Goal: Task Accomplishment & Management: Manage account settings

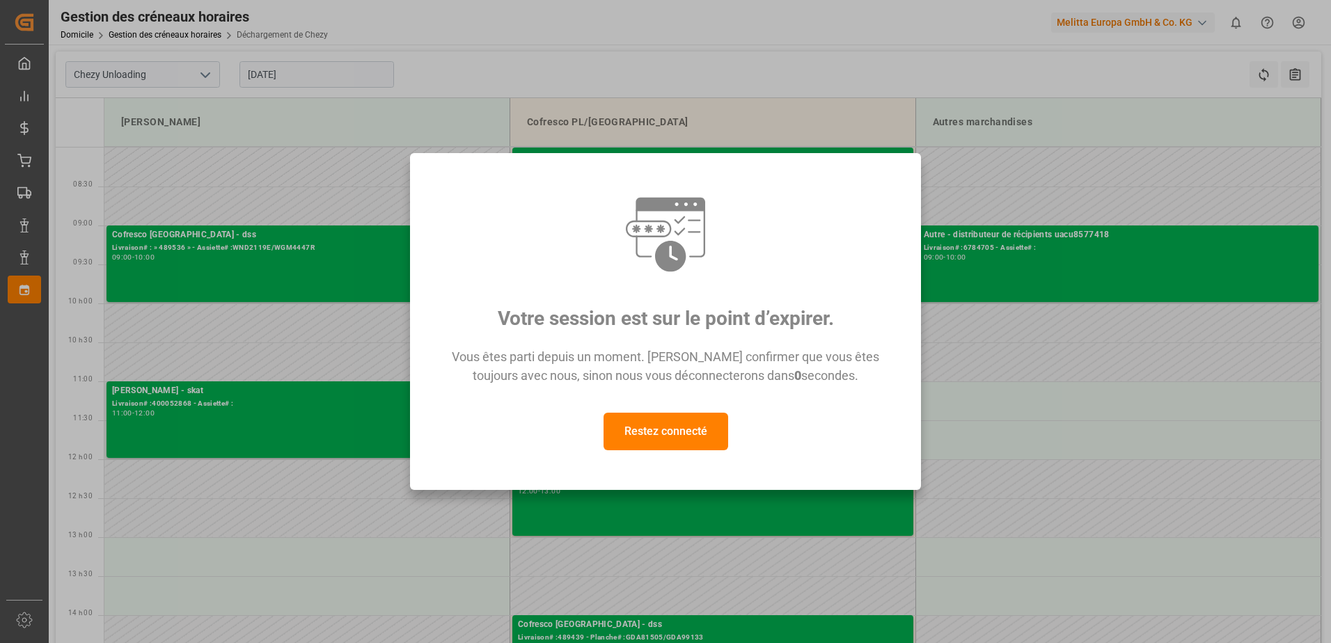
scroll to position [70, 0]
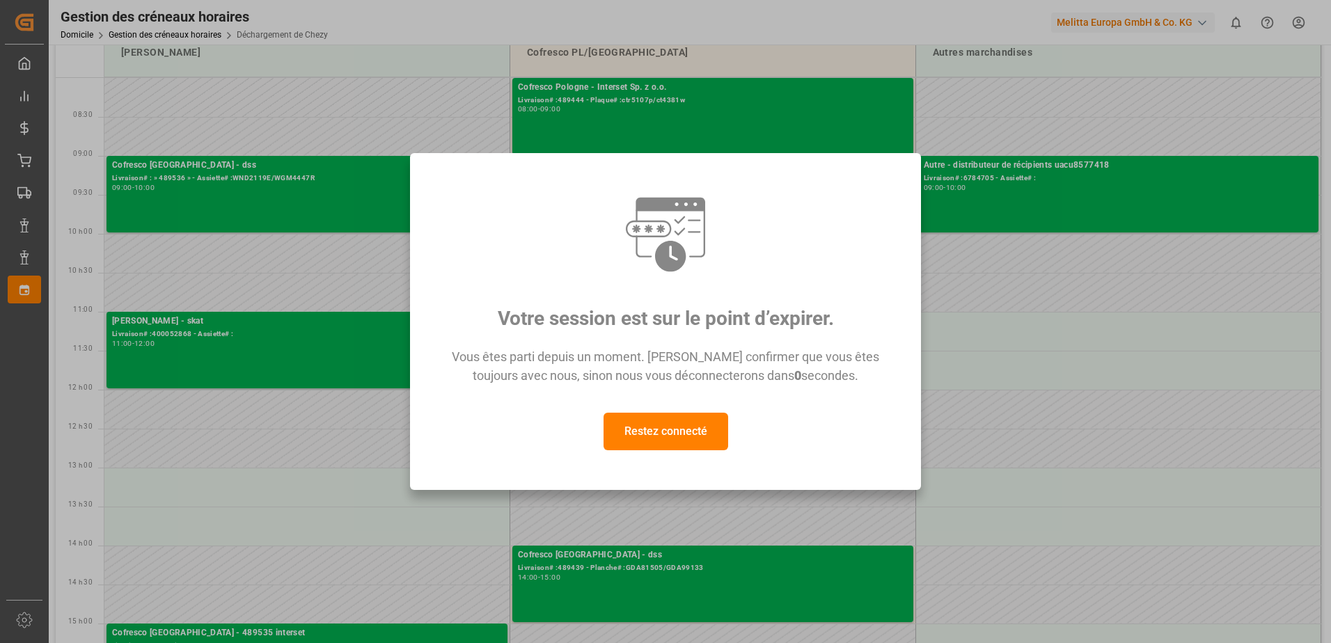
click at [706, 434] on button "Restez connecté" at bounding box center [665, 432] width 125 height 38
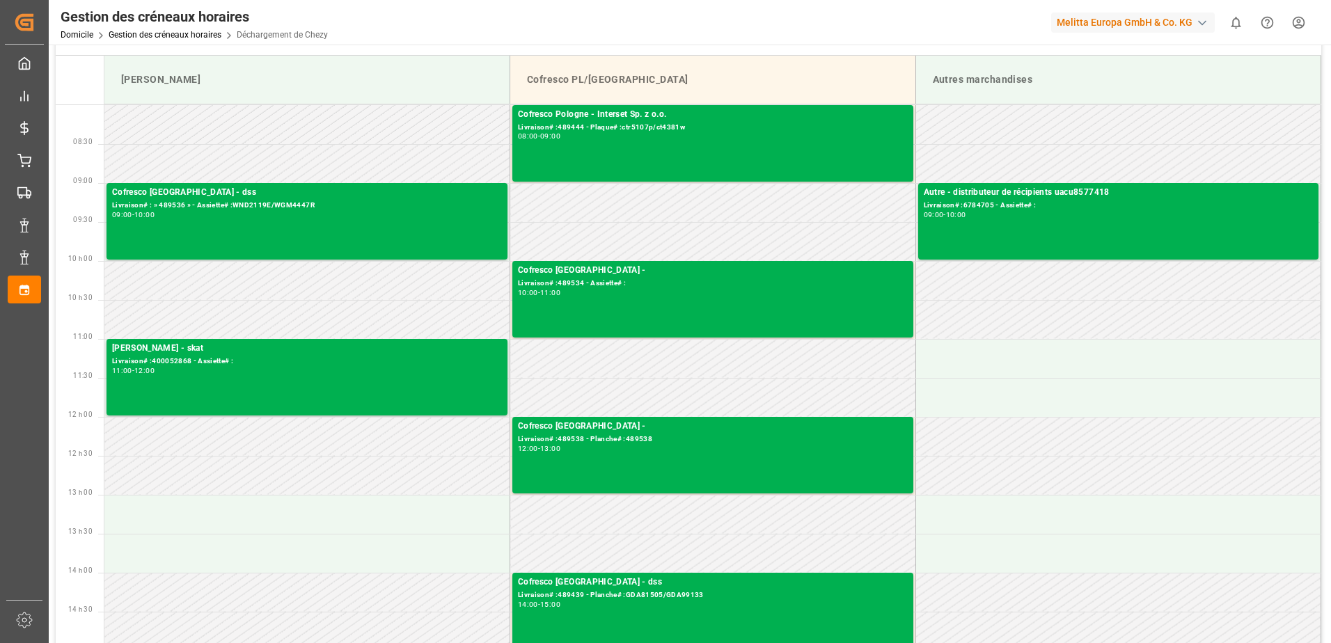
scroll to position [0, 0]
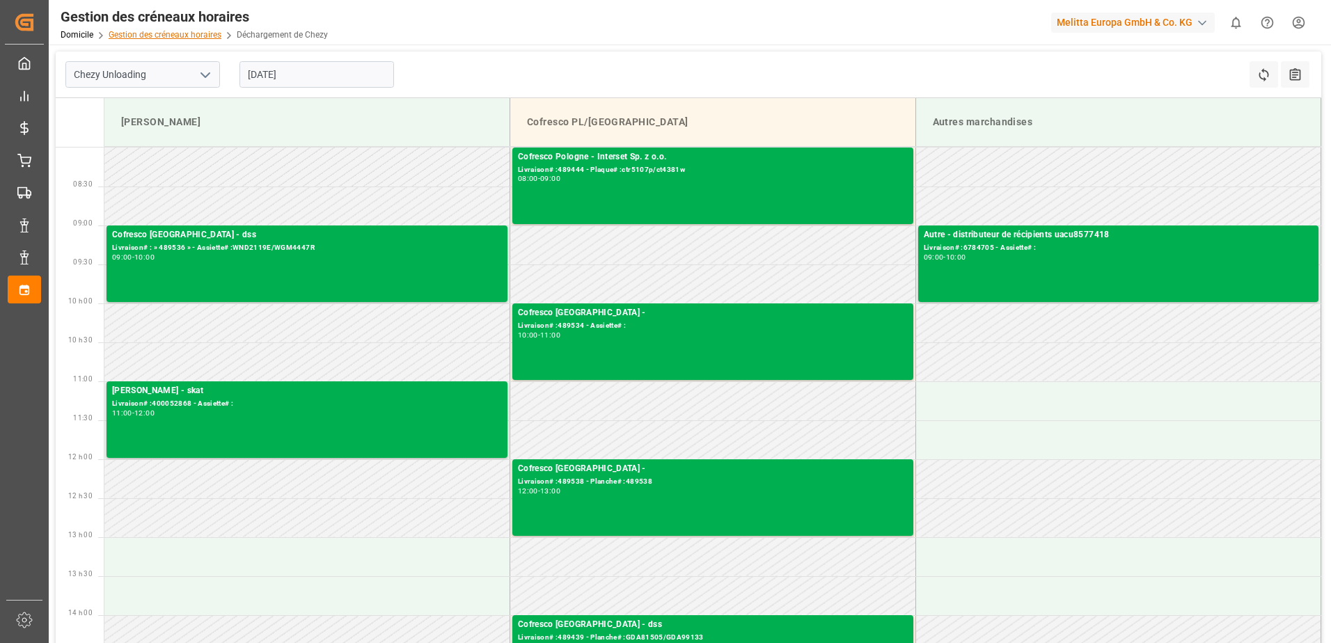
click at [171, 33] on link "Gestion des créneaux horaires" at bounding box center [165, 35] width 113 height 10
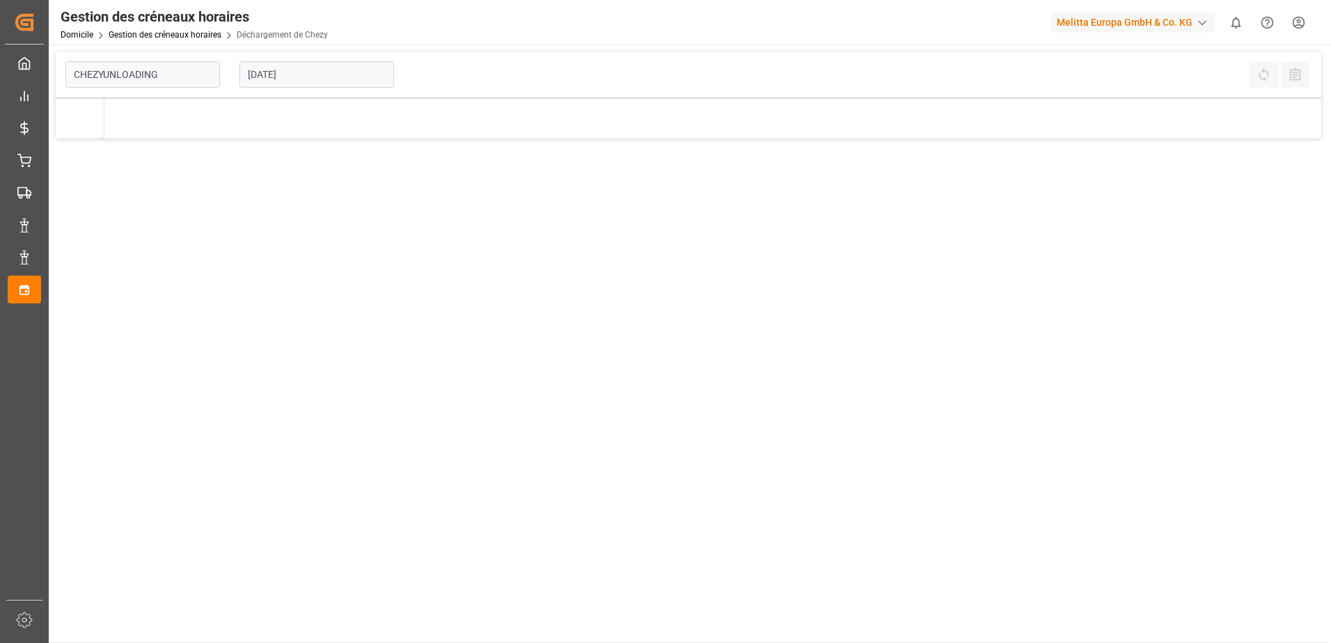
type input "Chezy Unloading"
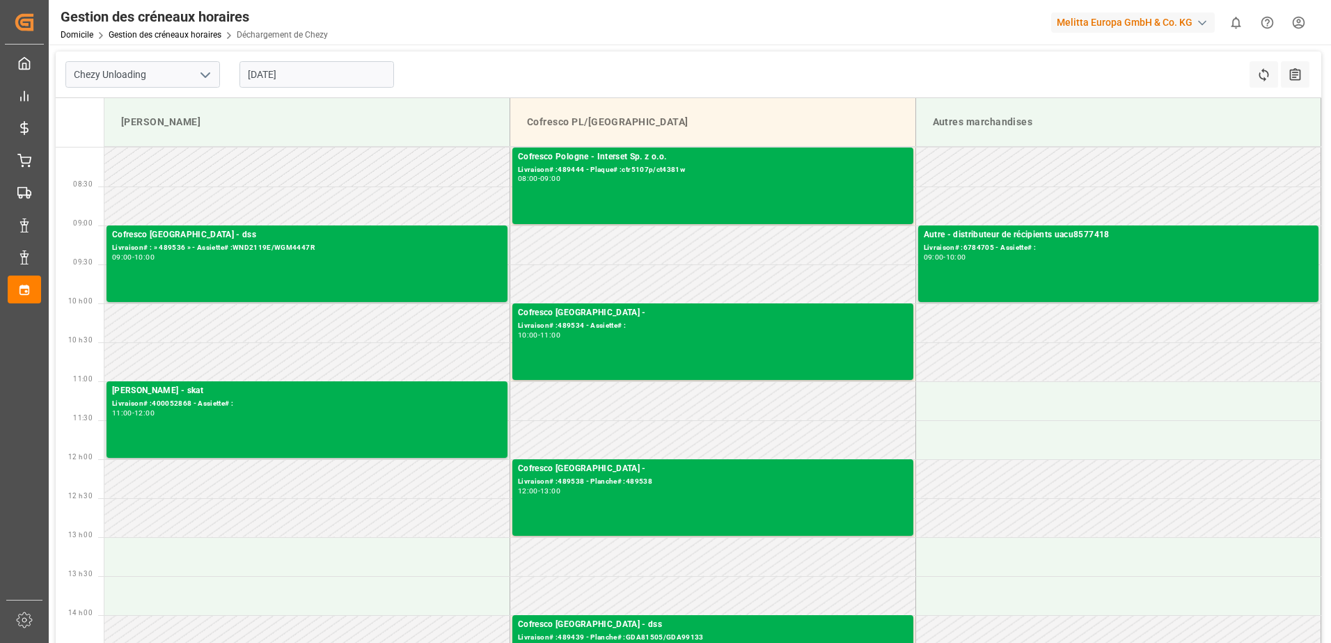
click at [308, 75] on input "[DATE]" at bounding box center [316, 74] width 154 height 26
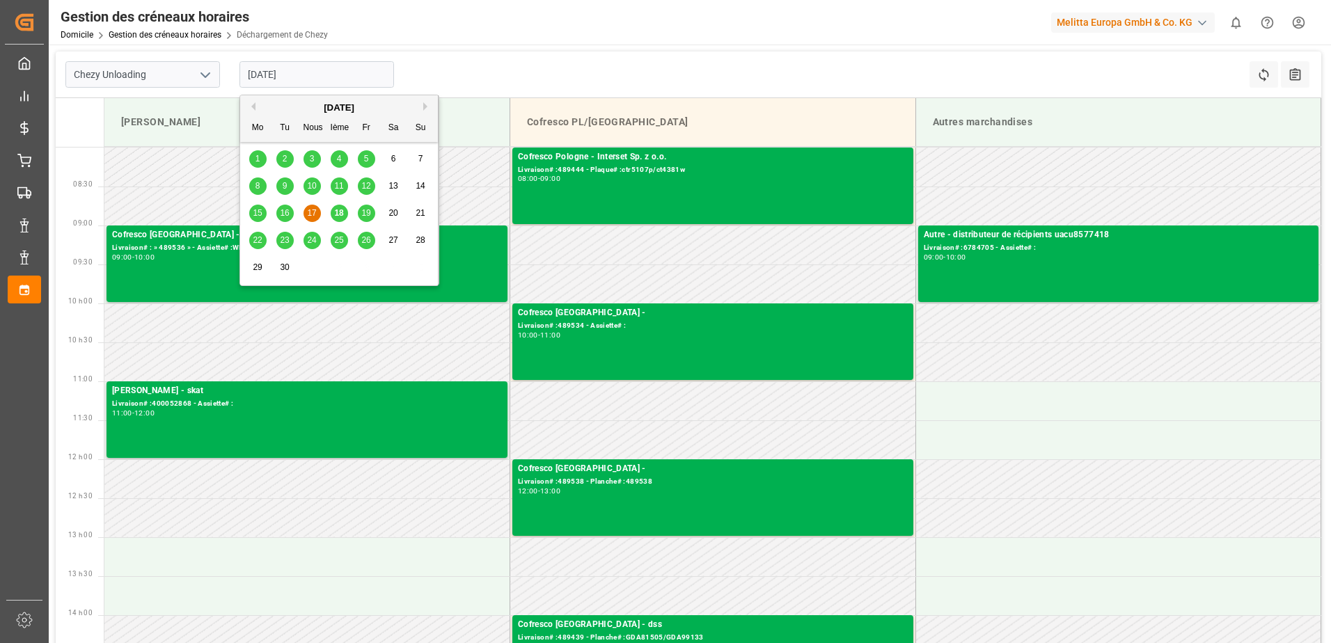
click at [340, 216] on span "18" at bounding box center [338, 213] width 9 height 10
type input "[DATE]"
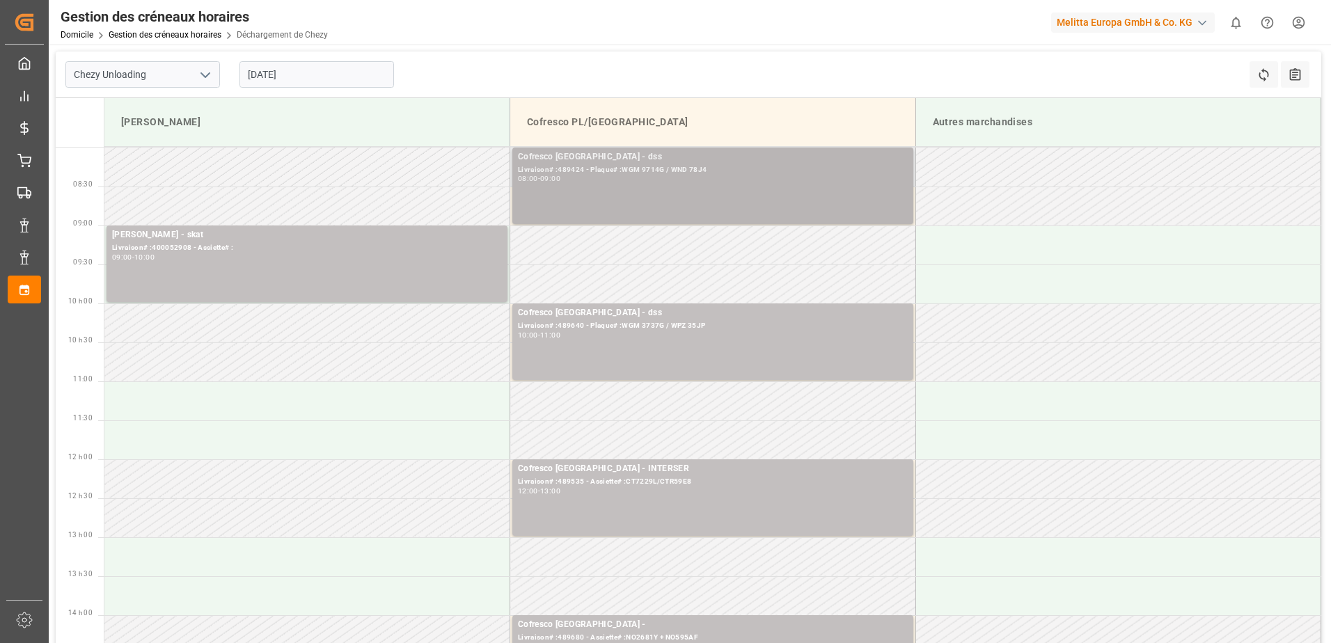
click at [724, 180] on div "08:00 - 09:00" at bounding box center [713, 179] width 390 height 8
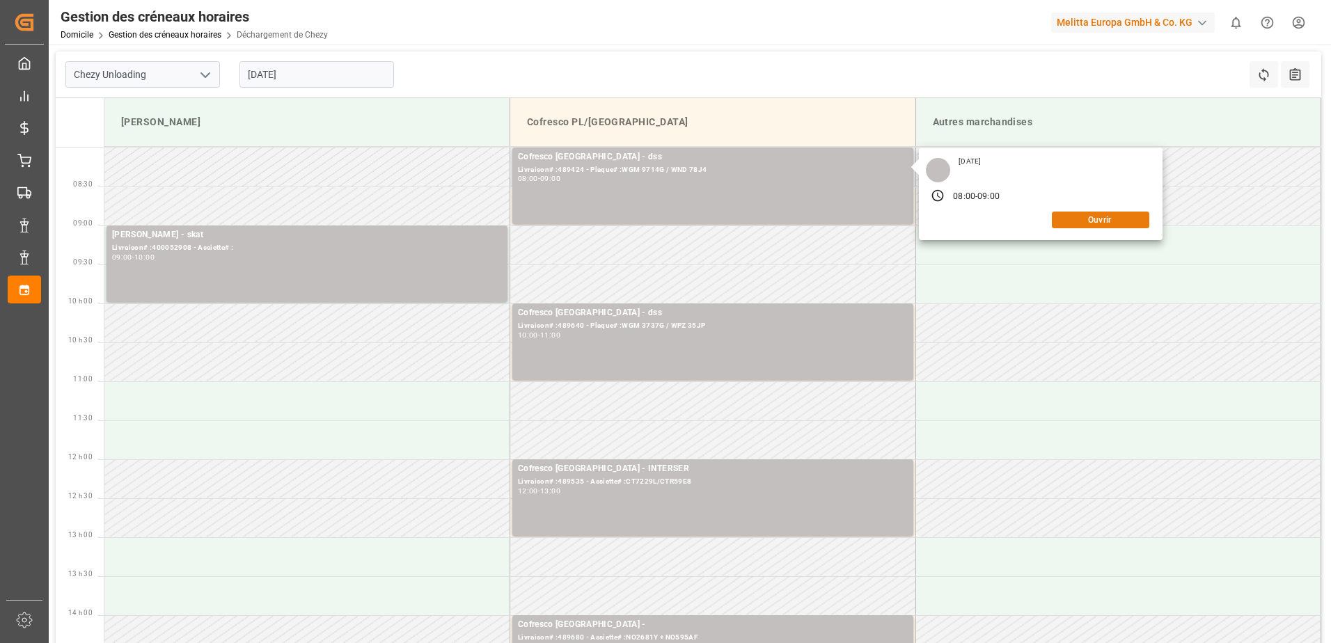
click at [1095, 212] on button "Ouvrir" at bounding box center [1100, 220] width 97 height 17
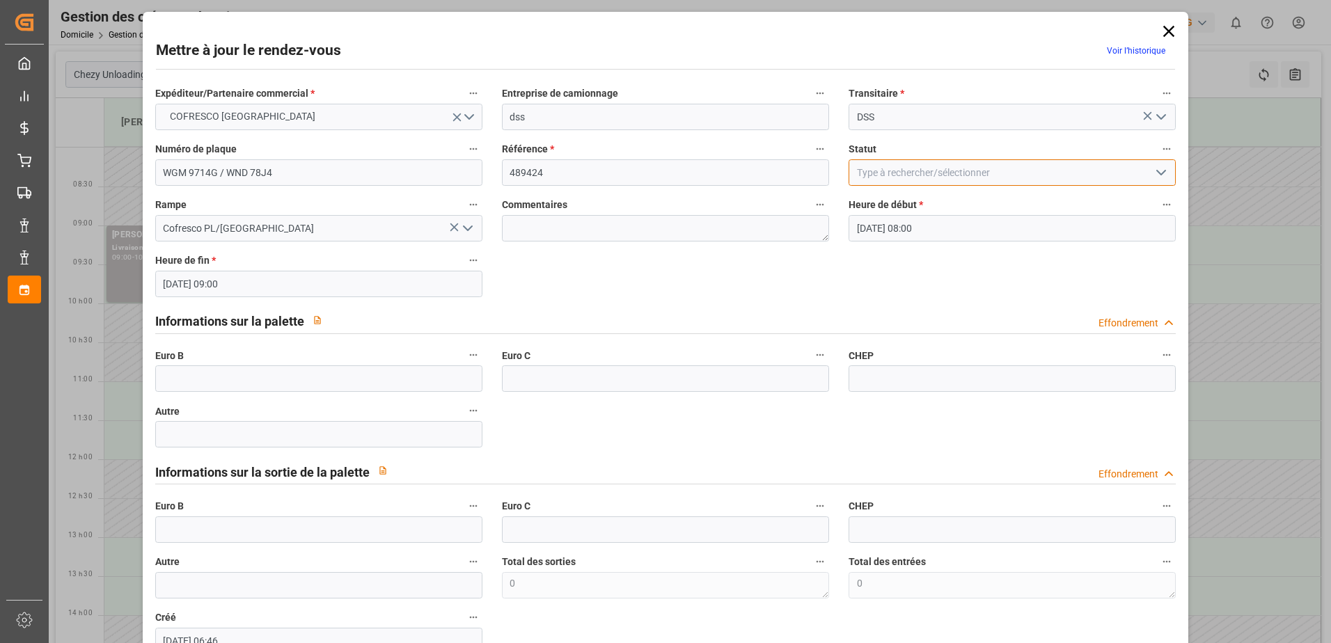
click at [1144, 177] on input at bounding box center [1011, 172] width 327 height 26
click at [1162, 173] on icon "Ouvrir le menu" at bounding box center [1160, 172] width 17 height 17
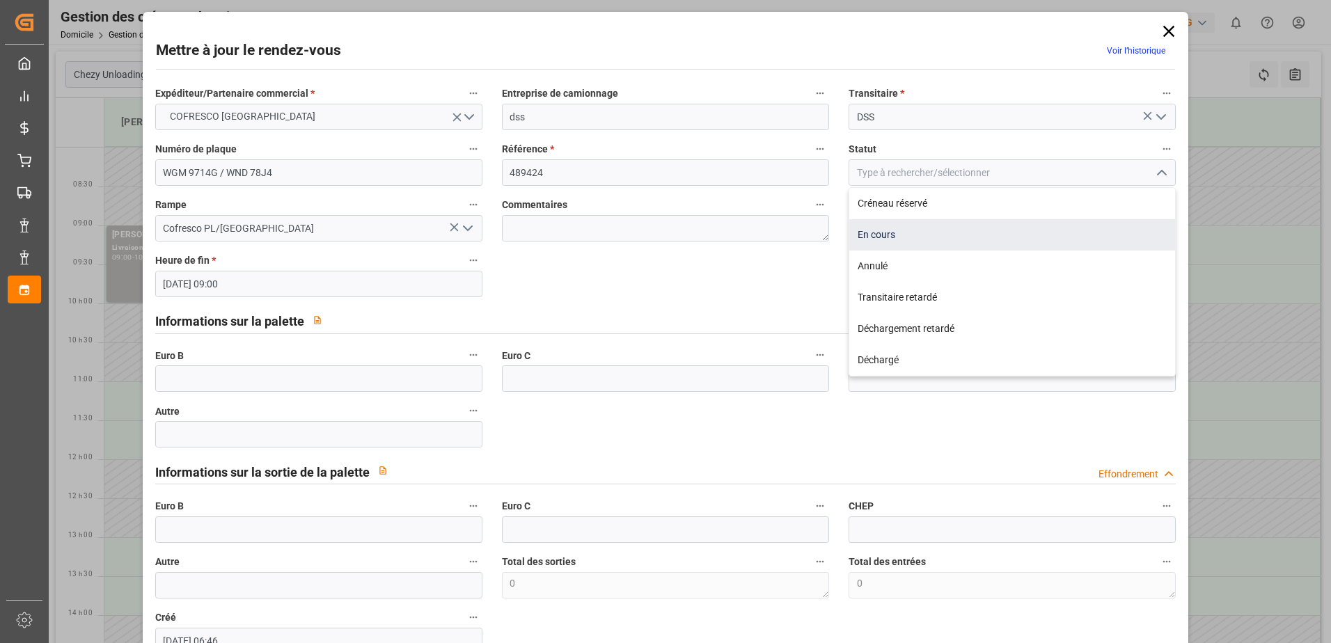
click at [887, 237] on div "En cours" at bounding box center [1012, 234] width 326 height 31
type input "In Progress"
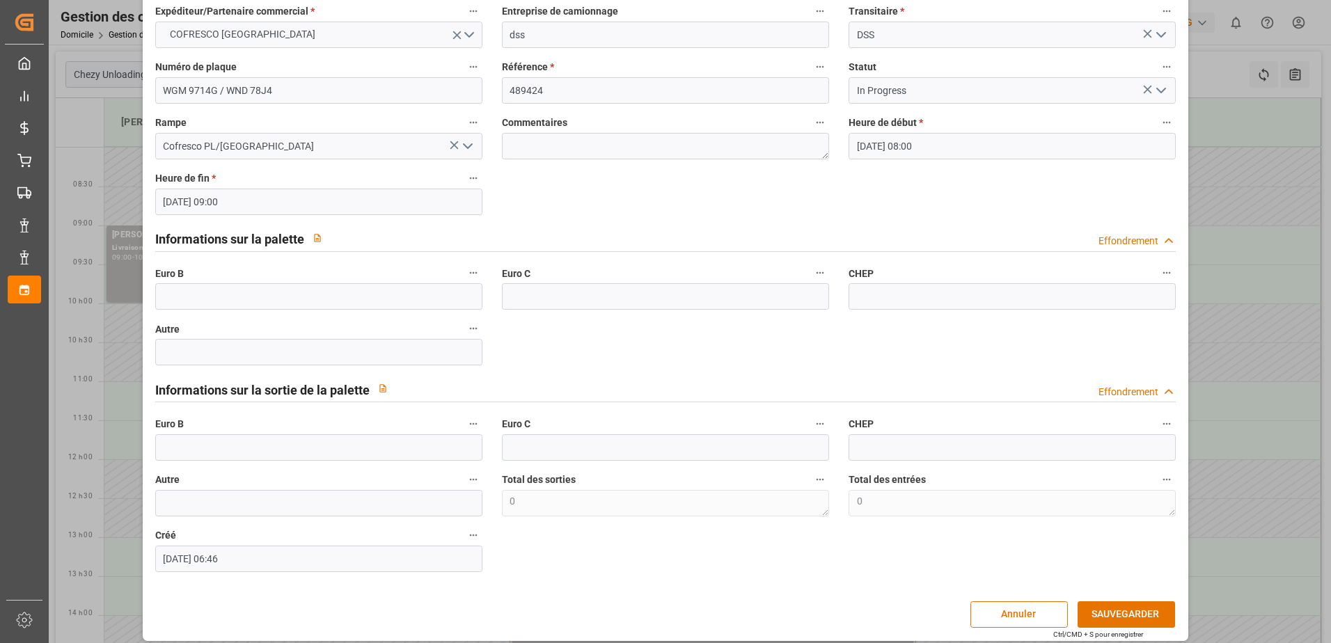
scroll to position [92, 0]
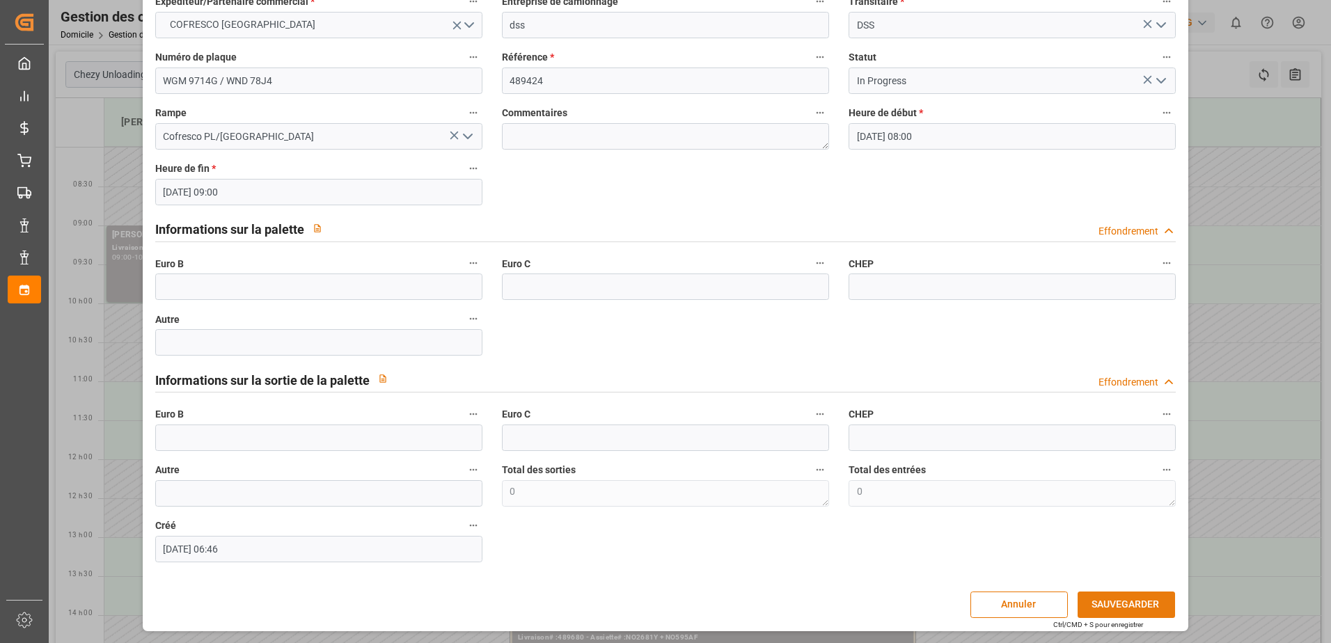
click at [1136, 605] on button "SAUVEGARDER" at bounding box center [1125, 605] width 97 height 26
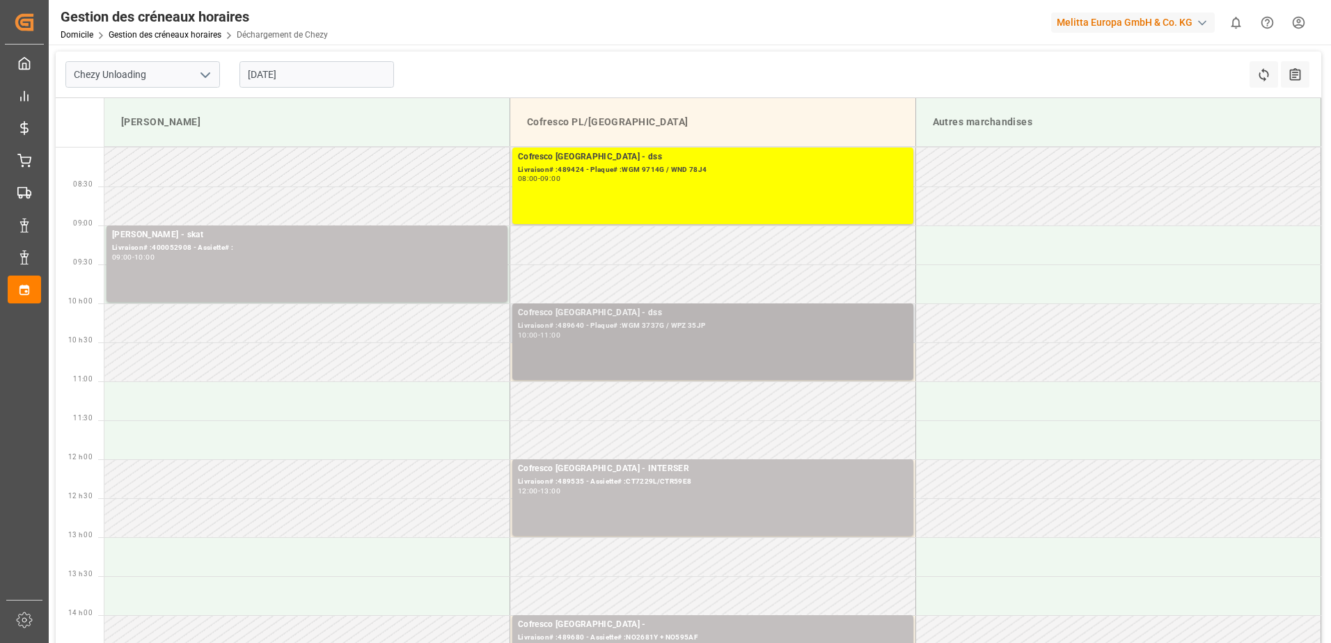
click at [662, 344] on div "Cofresco Pologne - dss Livraison# :489640 - Plaque# :WGM 3737G / WPZ 35JP 10:00…" at bounding box center [713, 341] width 390 height 71
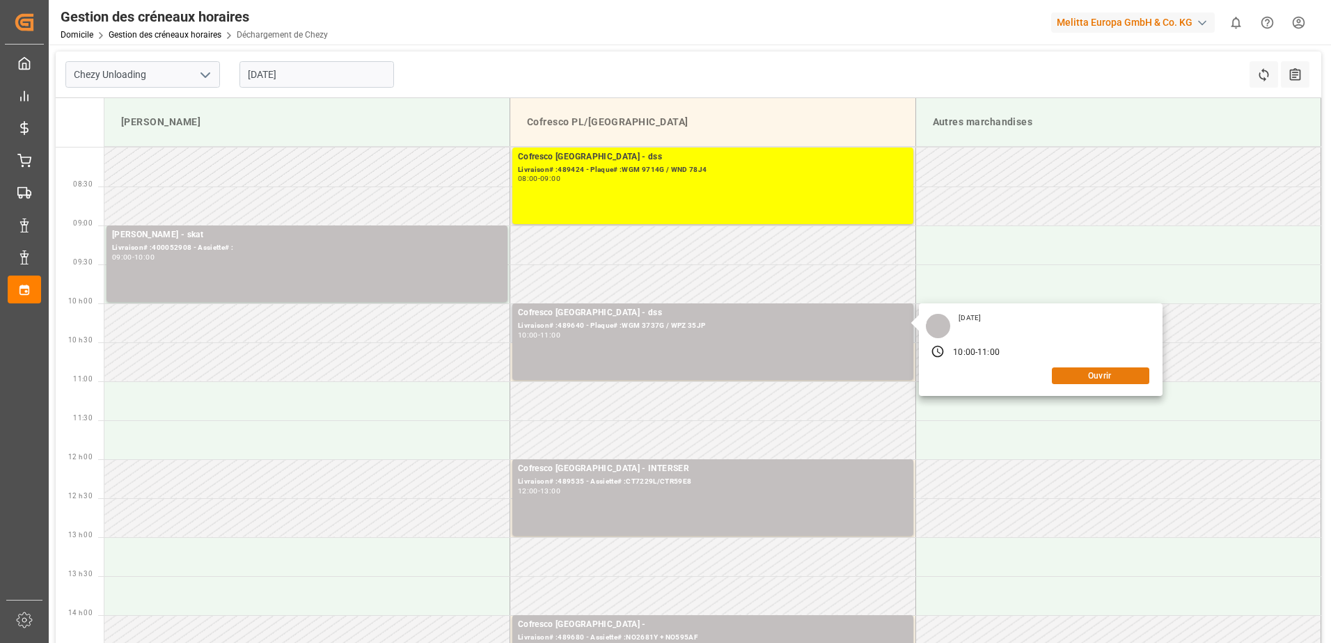
click at [1102, 379] on button "Ouvrir" at bounding box center [1100, 375] width 97 height 17
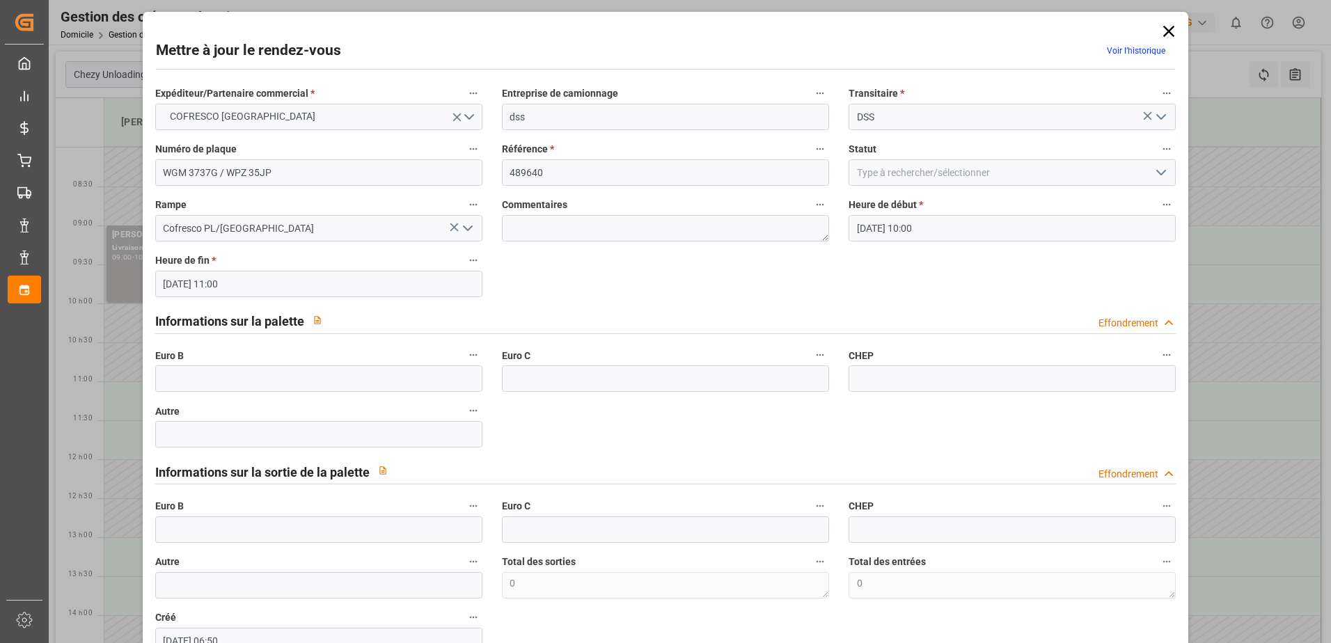
click at [1157, 172] on icon "Ouvrir le menu" at bounding box center [1160, 172] width 17 height 17
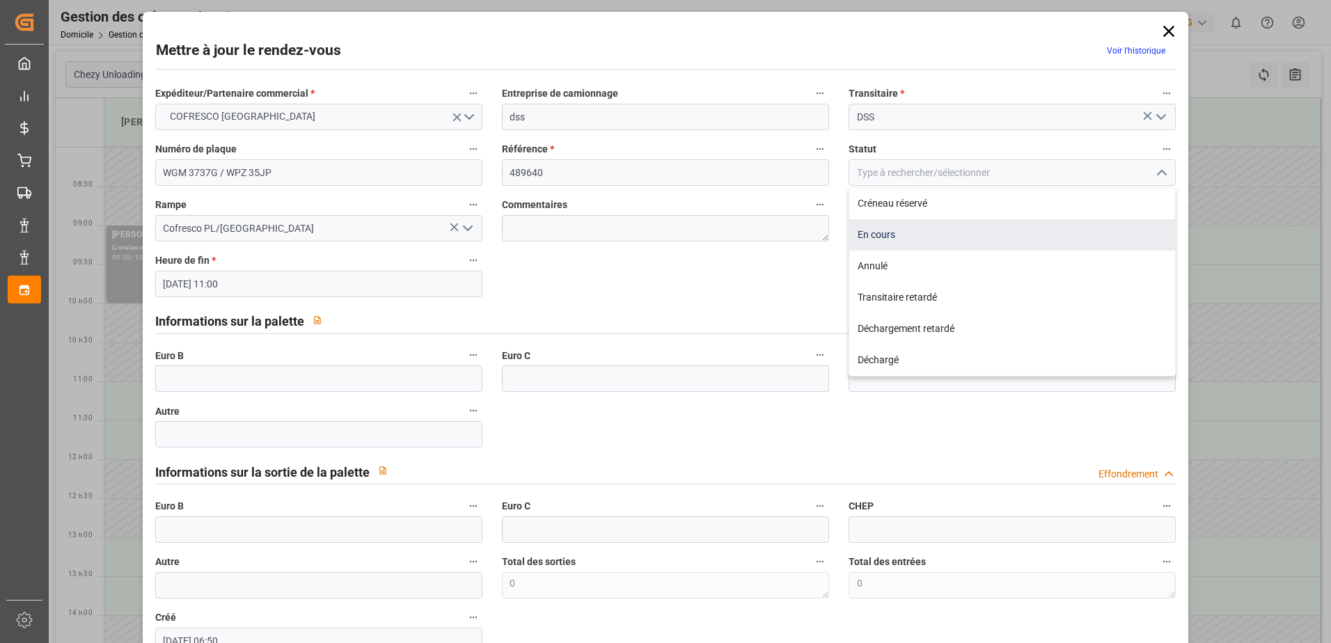
click at [891, 237] on div "En cours" at bounding box center [1012, 234] width 326 height 31
type input "In Progress"
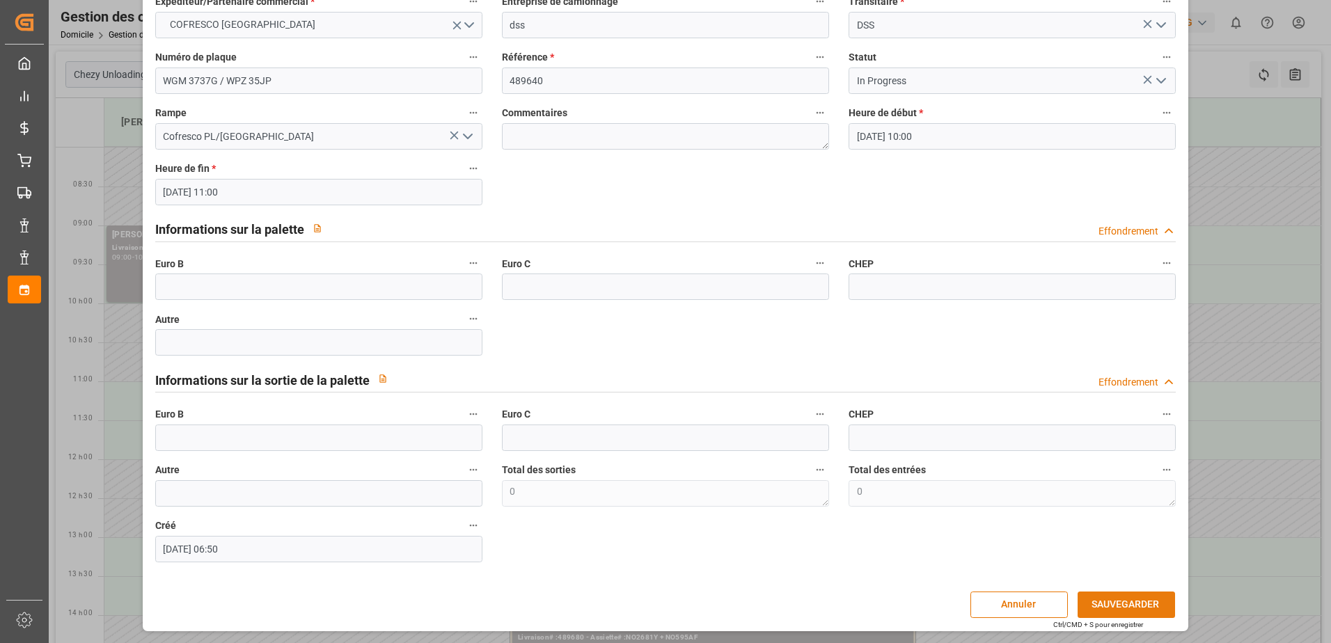
click at [1099, 599] on button "SAUVEGARDER" at bounding box center [1125, 605] width 97 height 26
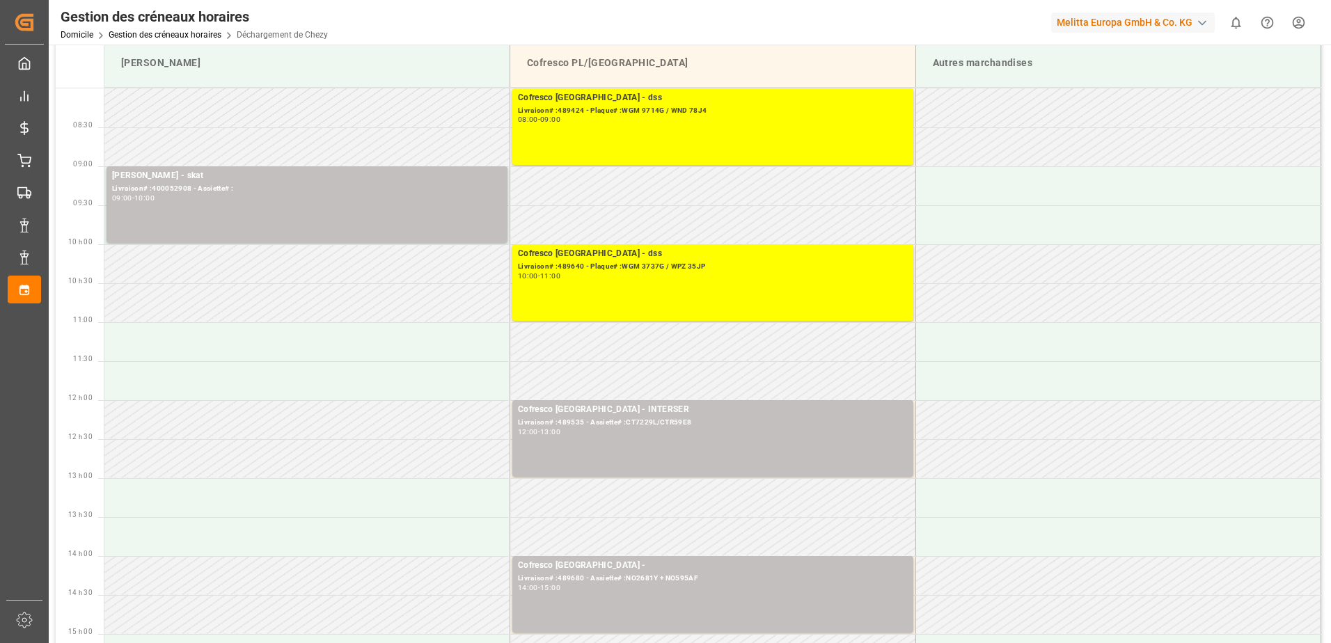
scroll to position [0, 0]
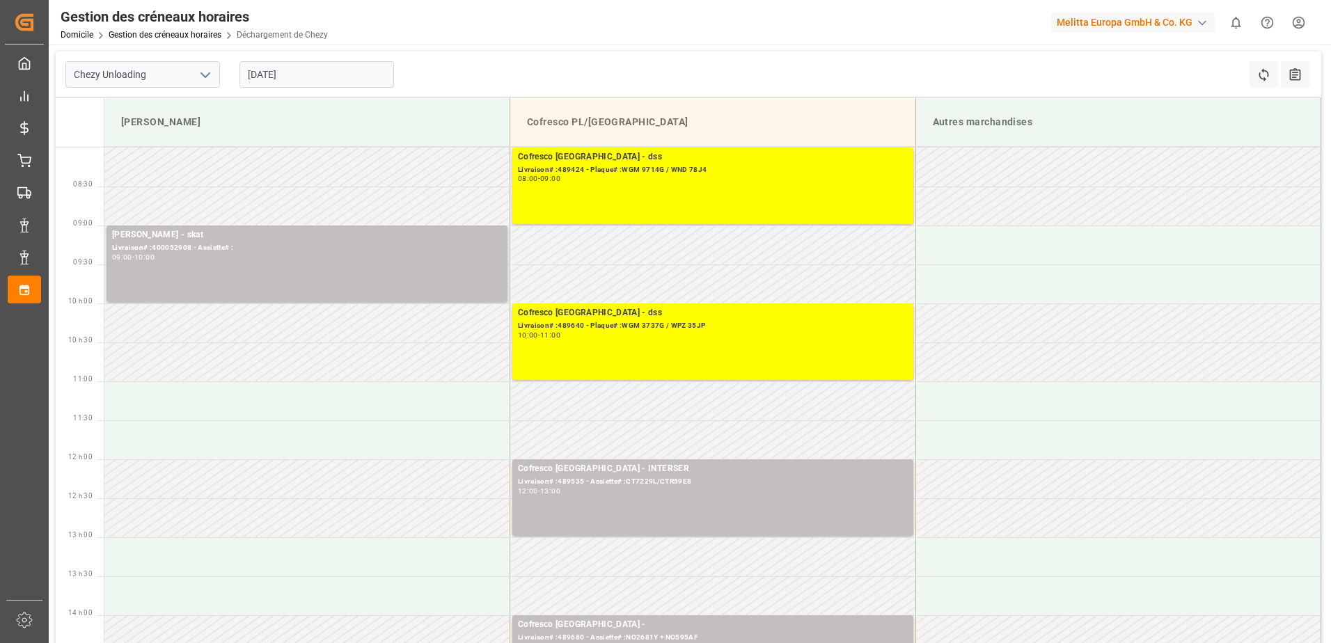
click at [290, 79] on input "[DATE]" at bounding box center [316, 74] width 154 height 26
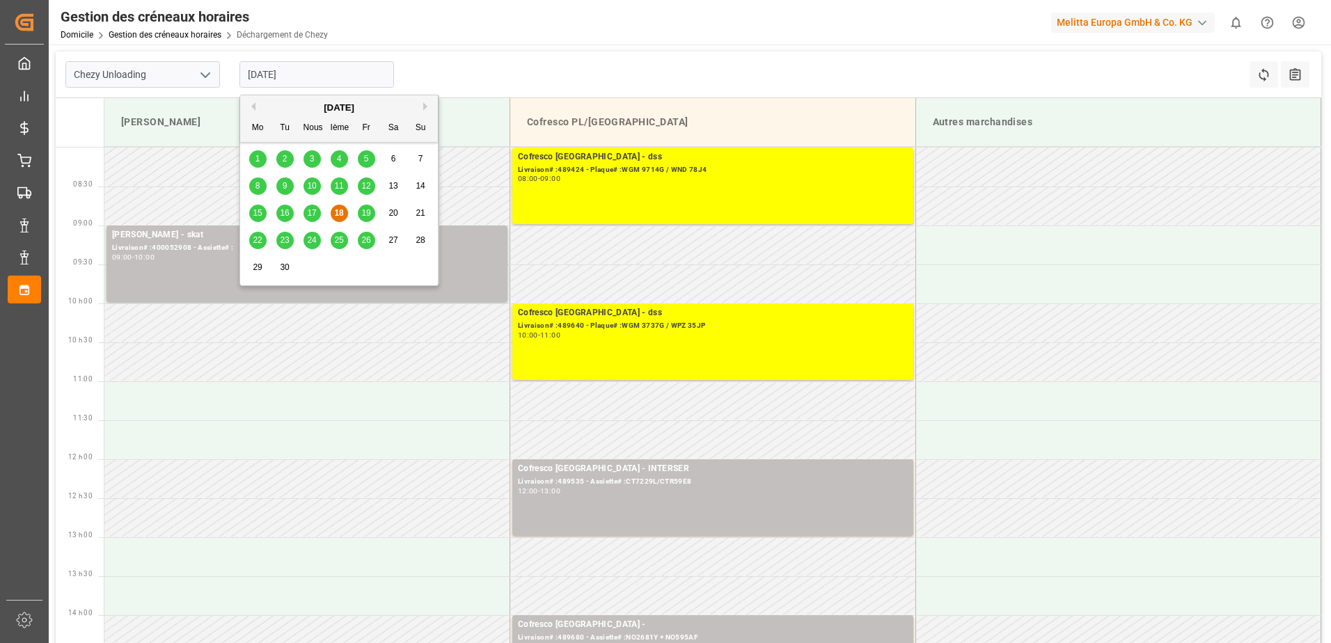
click at [365, 212] on span "19" at bounding box center [365, 213] width 9 height 10
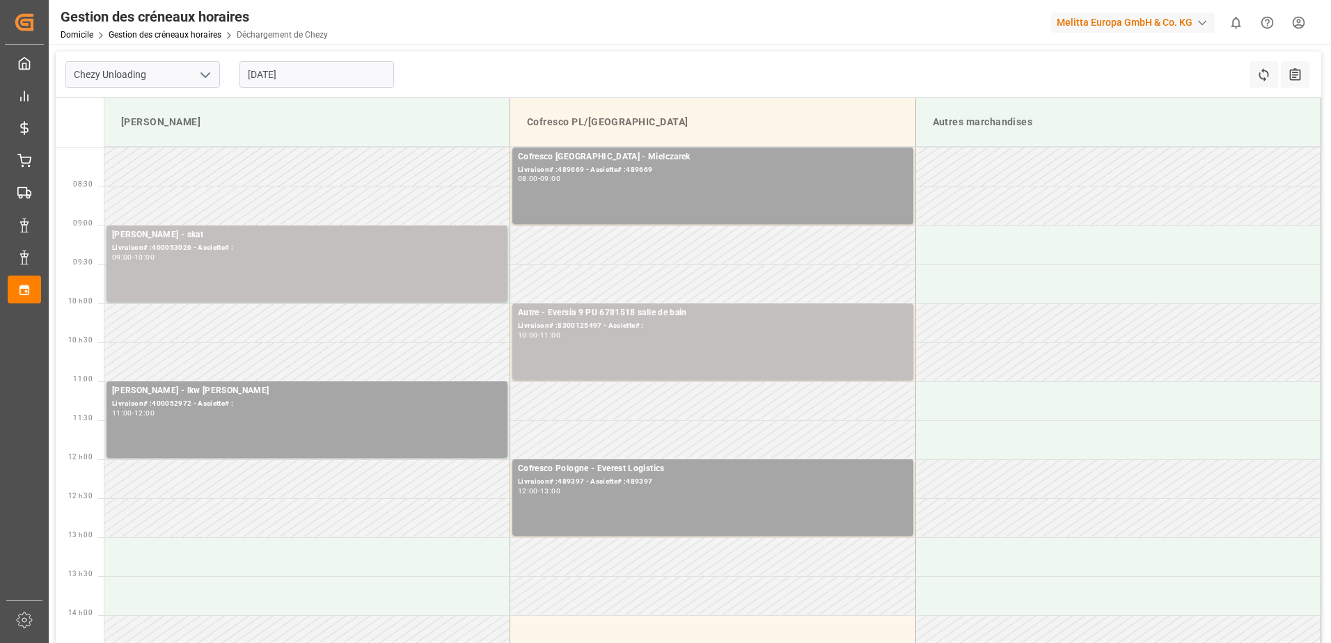
click at [255, 76] on input "[DATE]" at bounding box center [316, 74] width 154 height 26
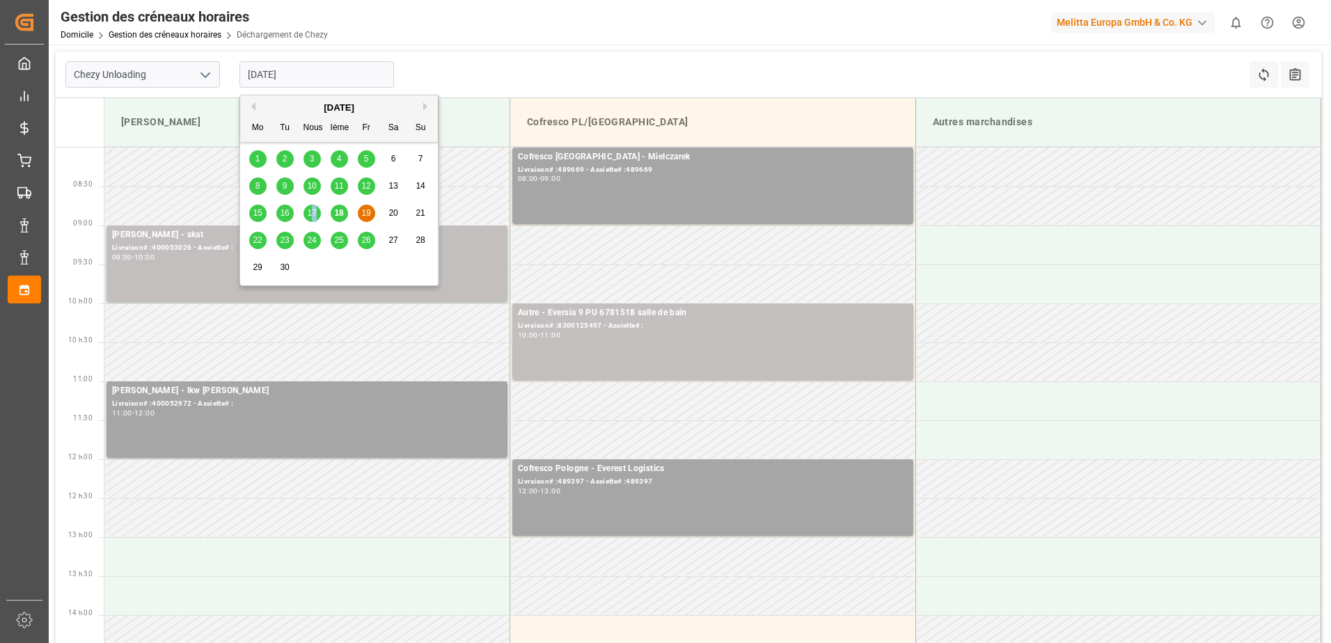
click at [315, 212] on span "17" at bounding box center [311, 213] width 9 height 10
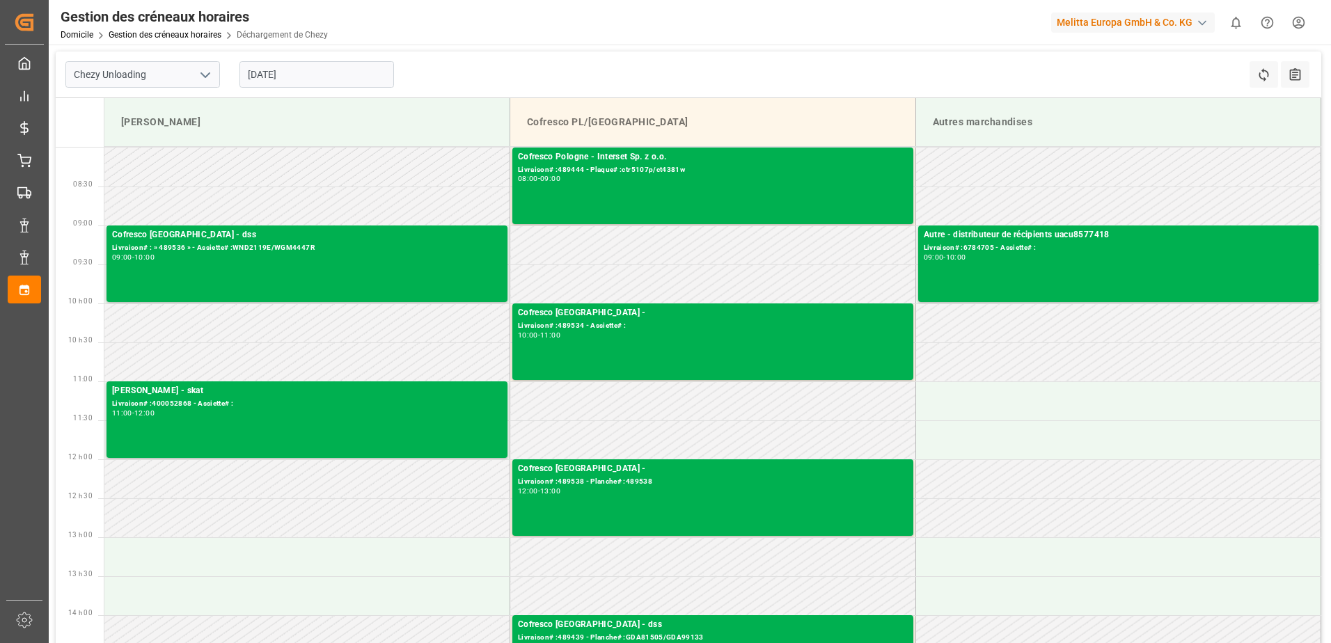
click at [307, 77] on input "[DATE]" at bounding box center [316, 74] width 154 height 26
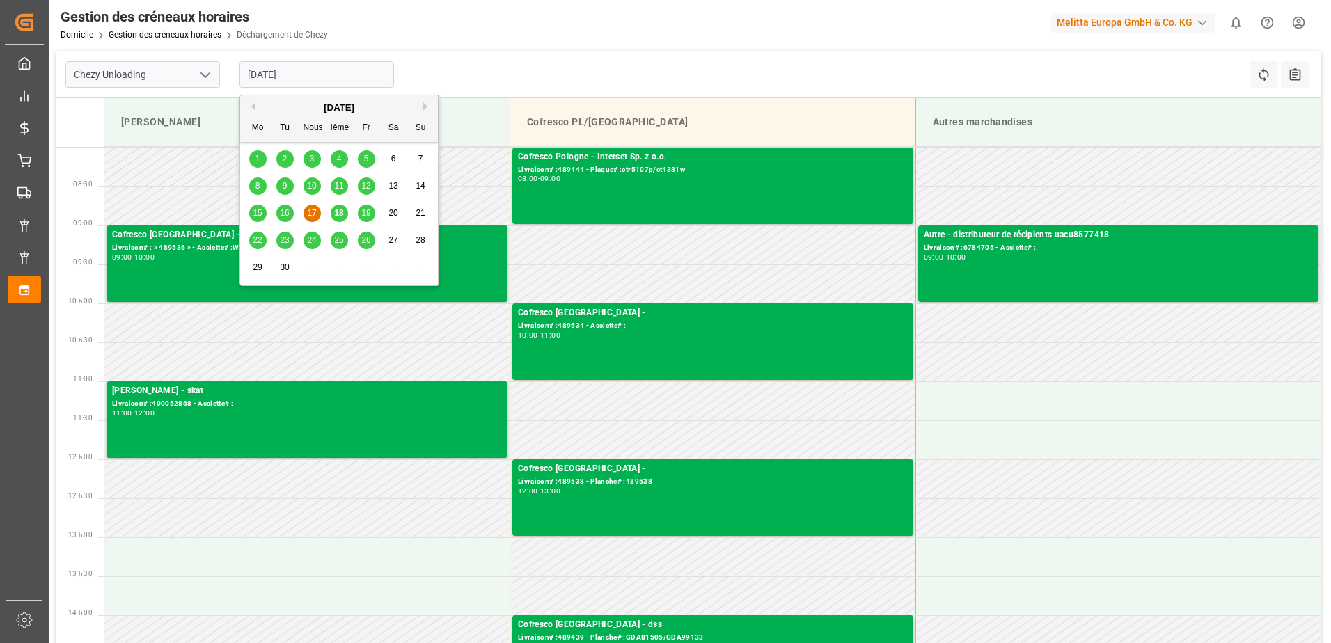
click at [340, 214] on span "18" at bounding box center [338, 213] width 9 height 10
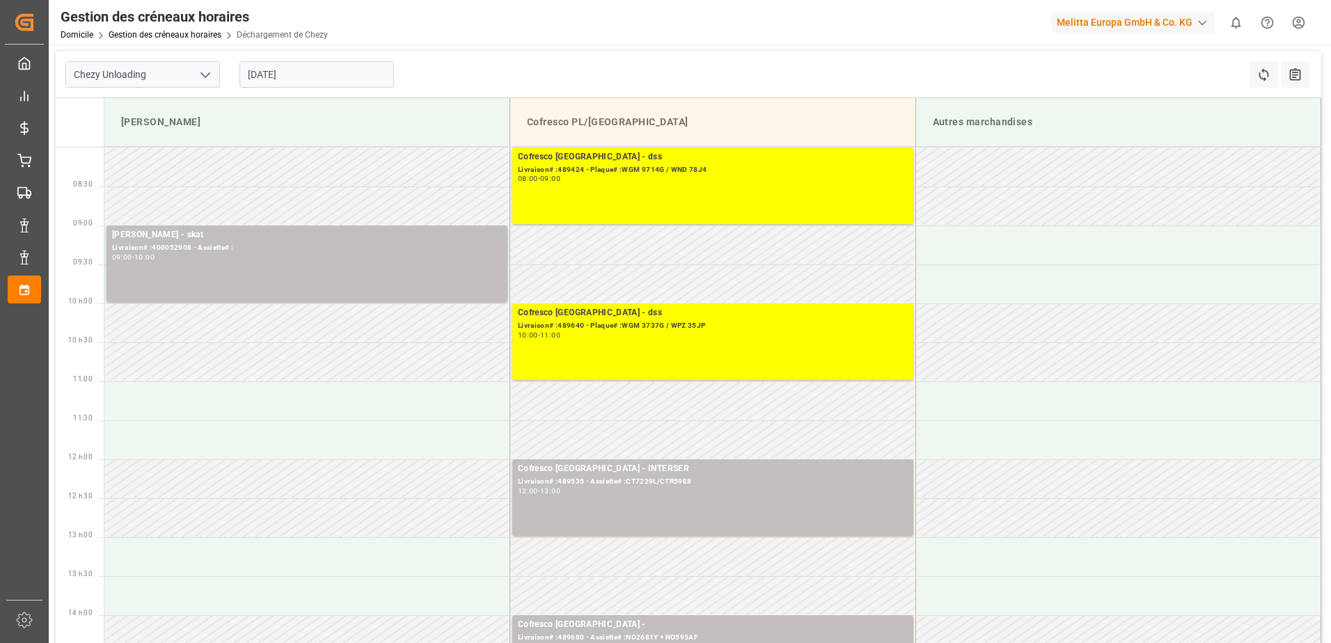
click at [311, 75] on input "[DATE]" at bounding box center [316, 74] width 154 height 26
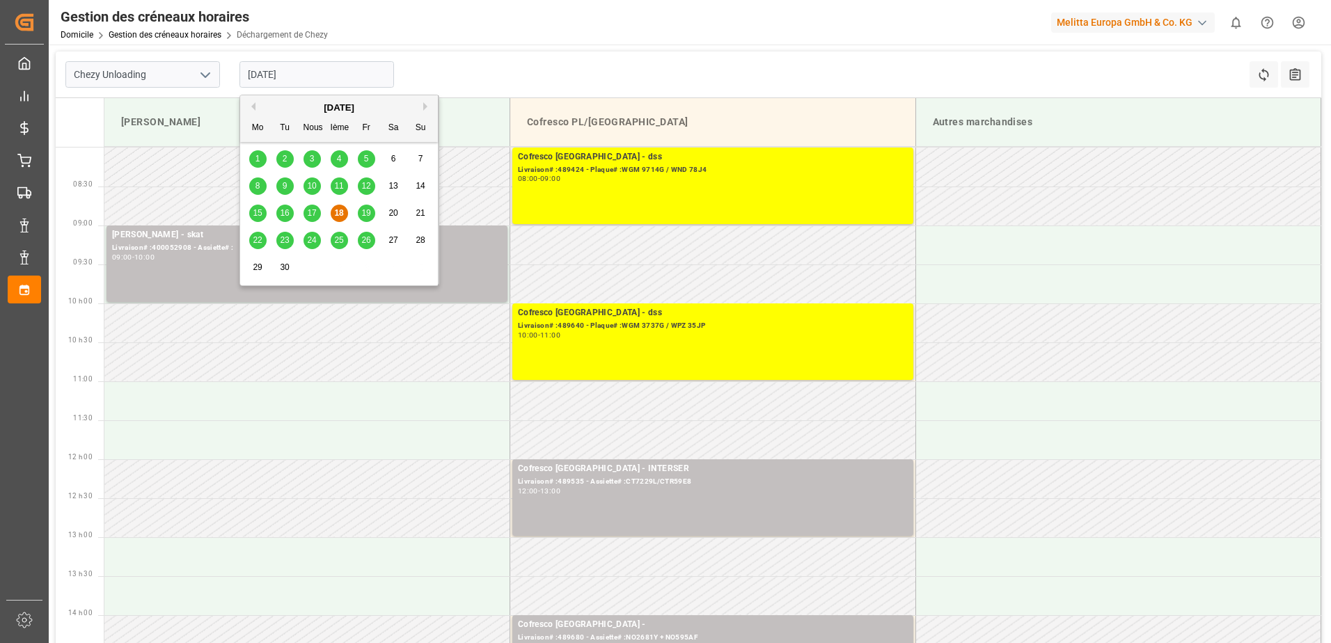
click at [363, 209] on span "19" at bounding box center [365, 213] width 9 height 10
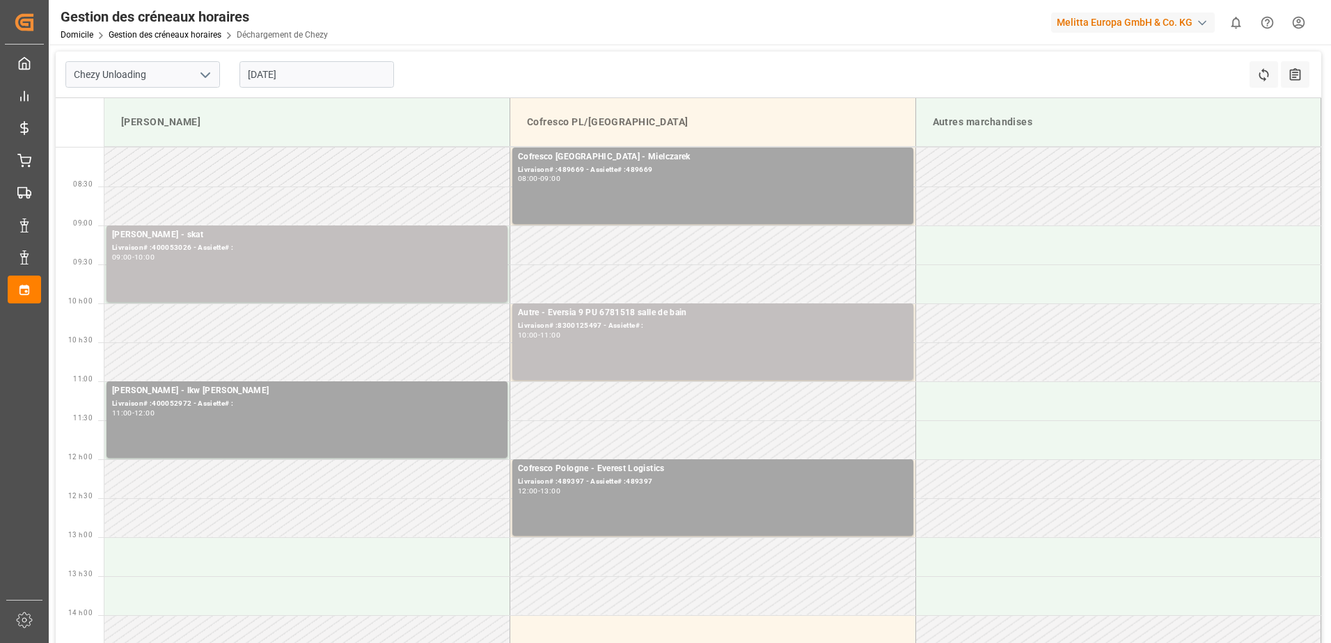
click at [360, 72] on input "[DATE]" at bounding box center [316, 74] width 154 height 26
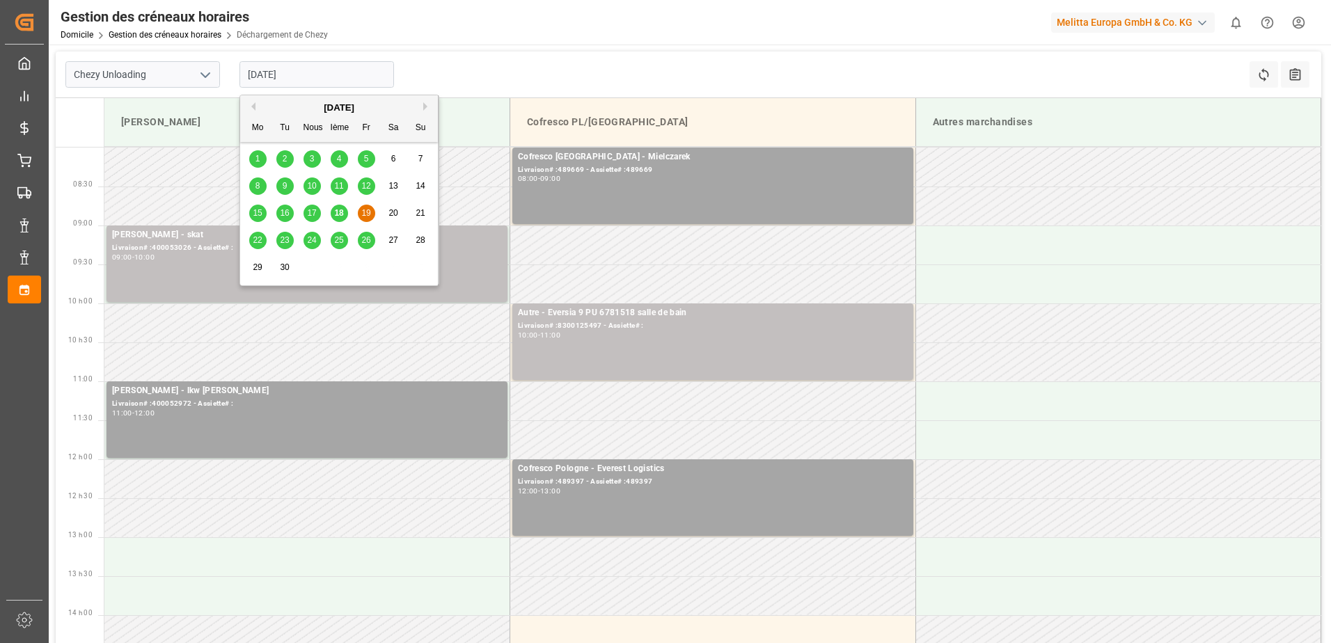
click at [340, 212] on span "18" at bounding box center [338, 213] width 9 height 10
type input "[DATE]"
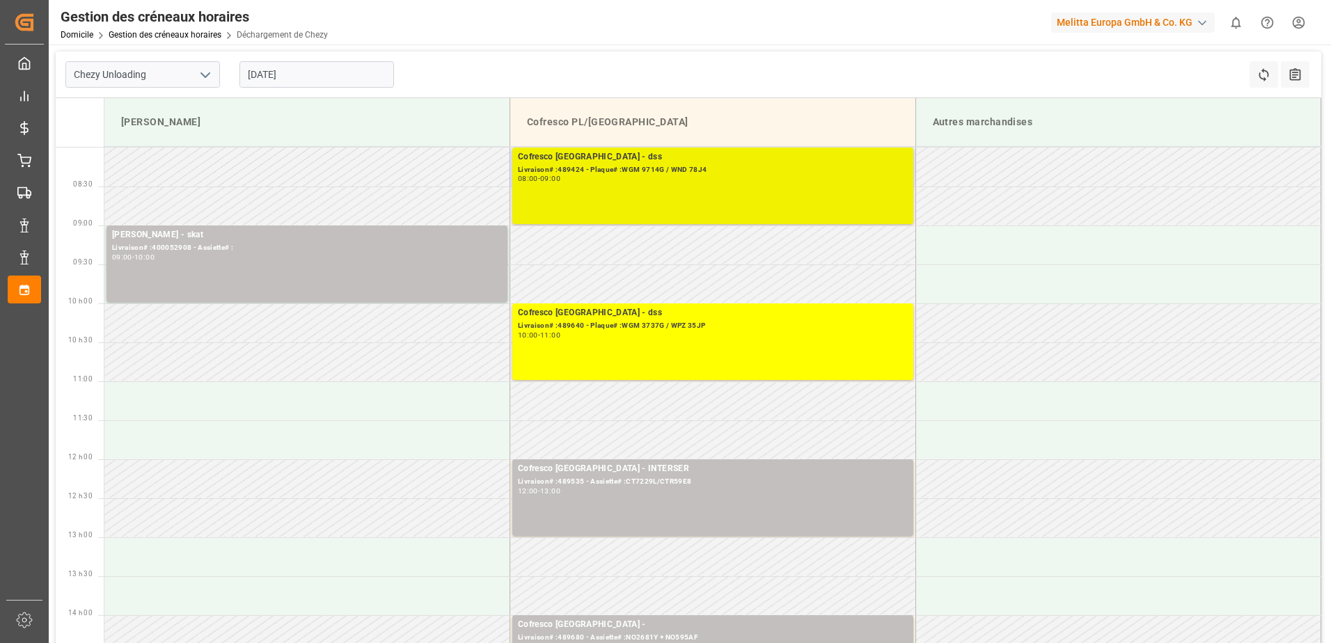
click at [684, 187] on div "Cofresco Pologne - dss Livraison# :489424 - Plaque# :WGM 9714G / WND 78J4 08:00…" at bounding box center [713, 185] width 390 height 71
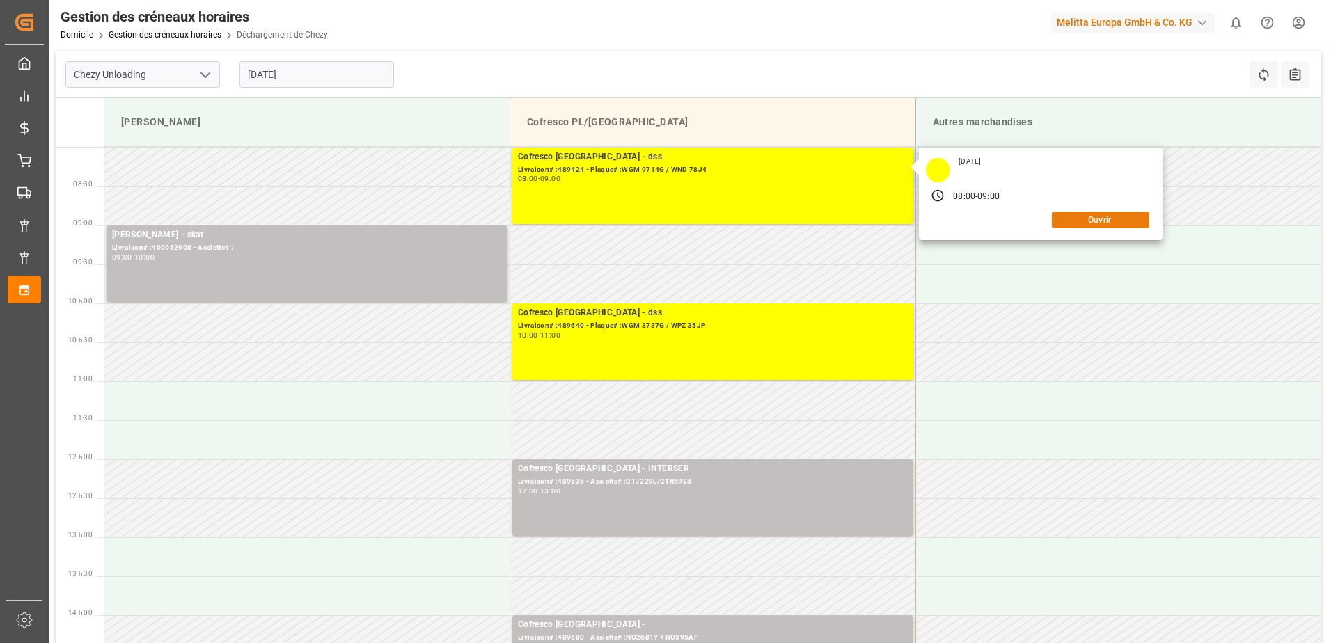
click at [1114, 214] on button "Ouvrir" at bounding box center [1100, 220] width 97 height 17
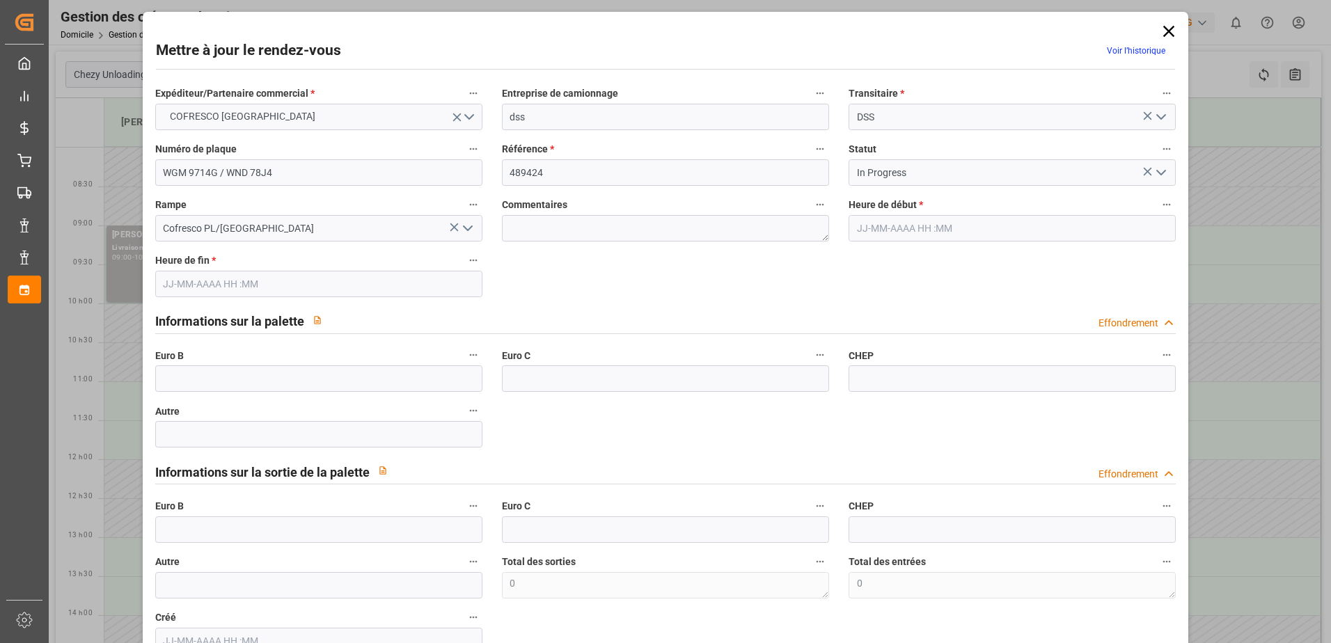
type input "[DATE] 08:00"
type input "[DATE] 09:00"
type input "[DATE] 06:46"
click at [1152, 171] on icon "Ouvrir le menu" at bounding box center [1160, 172] width 17 height 17
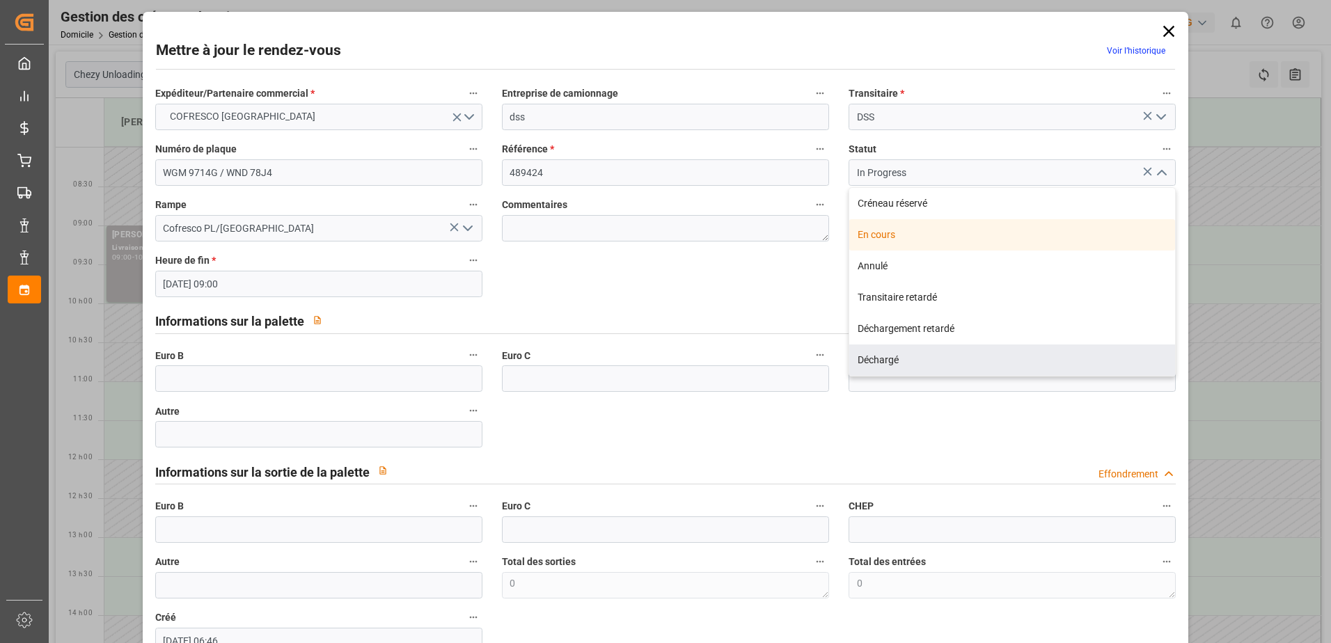
click at [889, 361] on div "Déchargé" at bounding box center [1012, 359] width 326 height 31
type input "Unloaded"
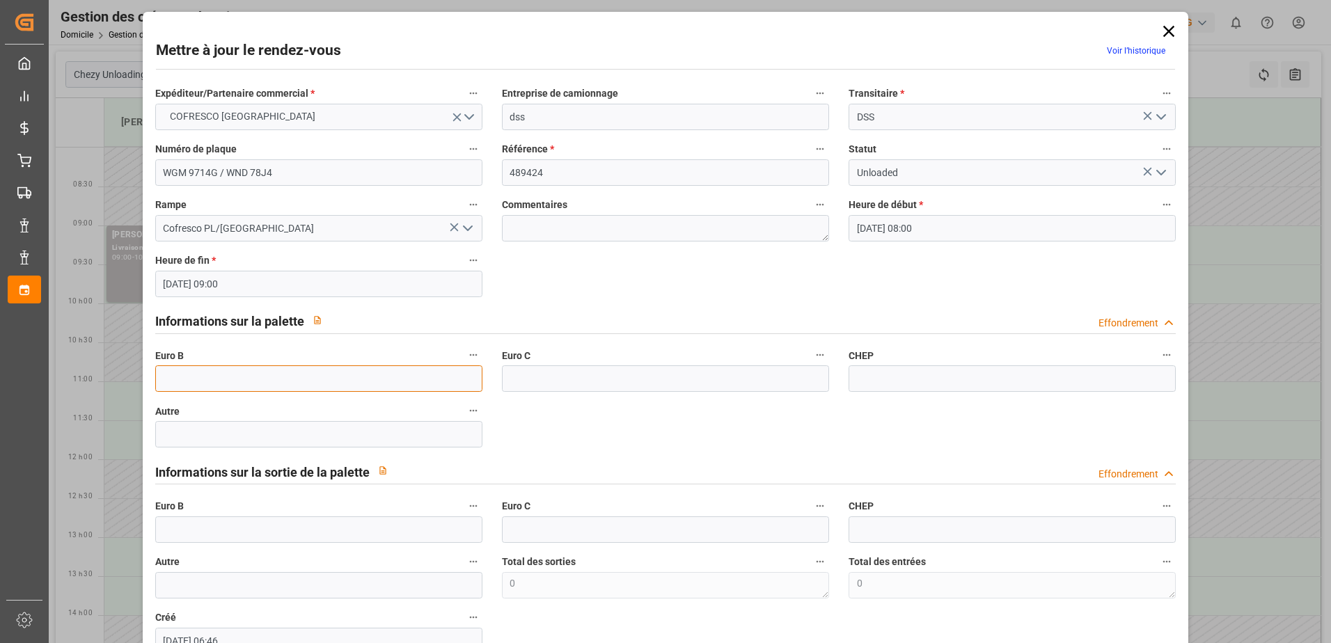
click at [256, 382] on input "text" at bounding box center [318, 378] width 327 height 26
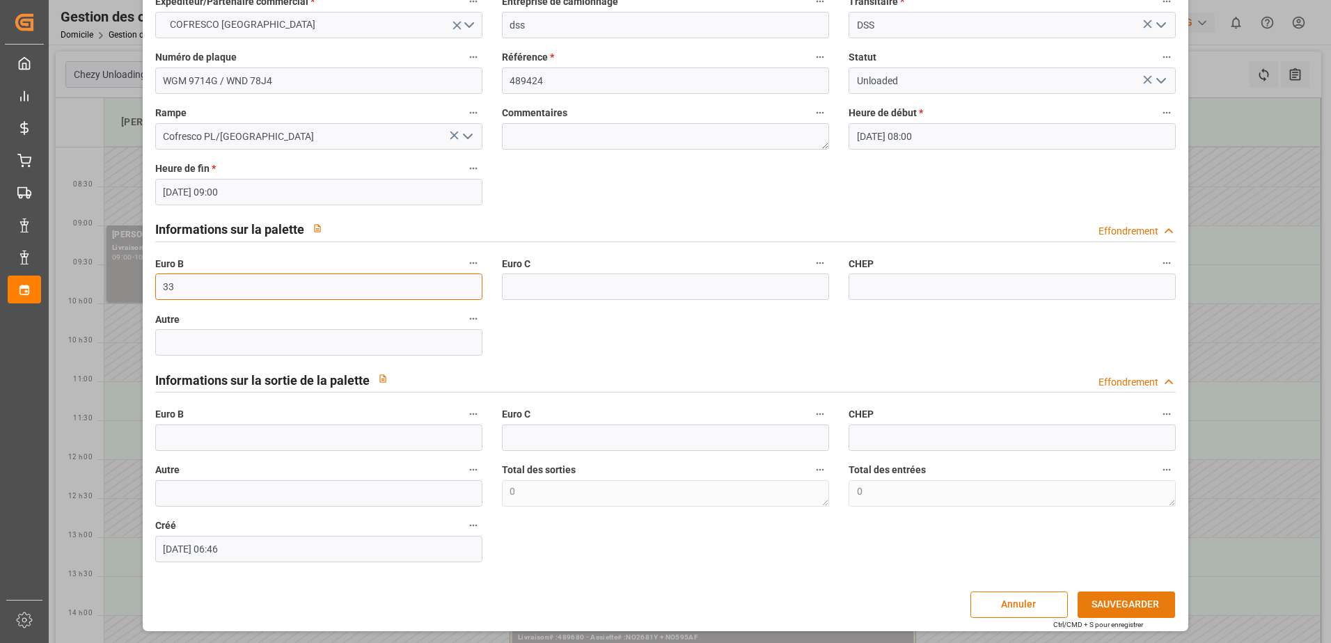
type input "33"
click at [1082, 610] on button "SAUVEGARDER" at bounding box center [1125, 605] width 97 height 26
